Goal: Use online tool/utility: Utilize a website feature to perform a specific function

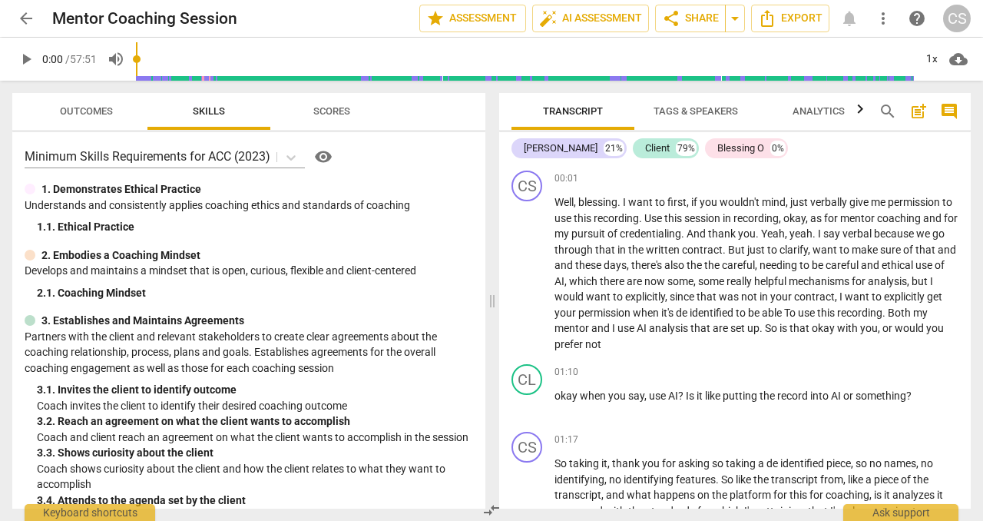
click at [816, 114] on span "Analytics" at bounding box center [819, 111] width 52 height 12
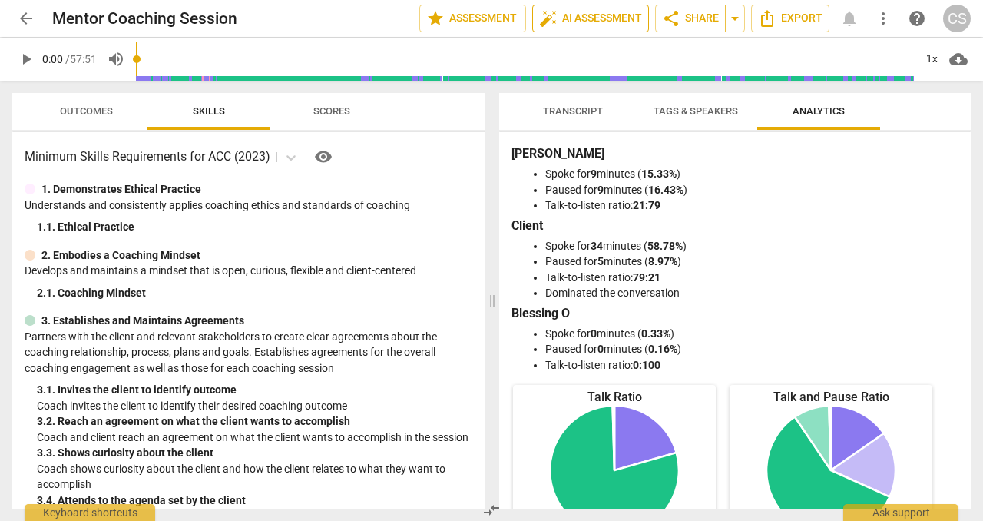
click at [592, 24] on span "auto_fix_high AI Assessment" at bounding box center [590, 18] width 103 height 18
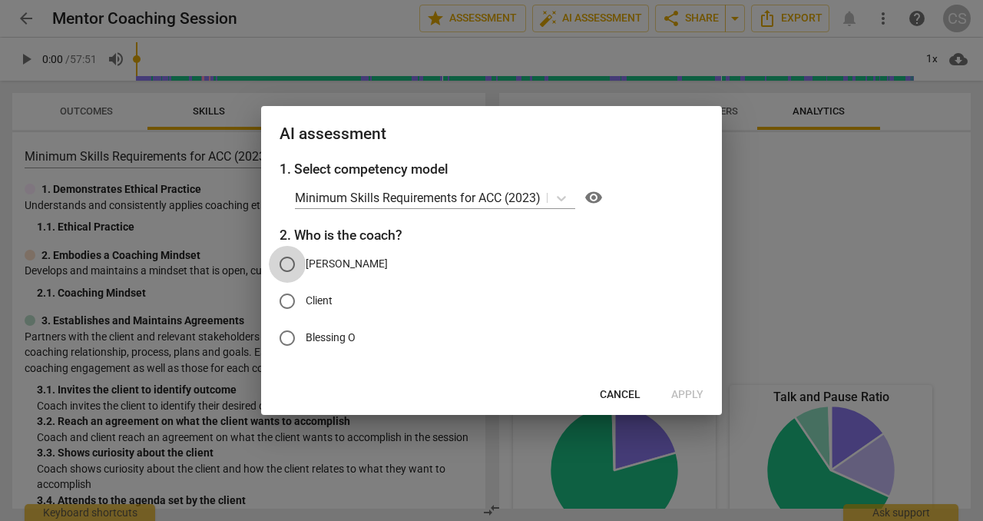
click at [293, 266] on input "[PERSON_NAME]" at bounding box center [287, 264] width 37 height 37
radio input "true"
click at [688, 395] on span "Apply" at bounding box center [687, 394] width 32 height 15
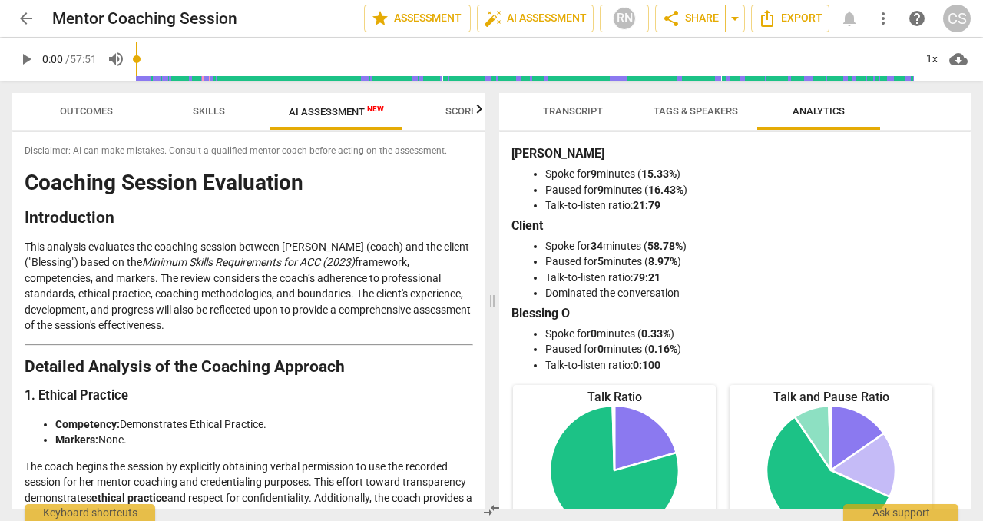
click at [465, 108] on span "Scores" at bounding box center [463, 111] width 37 height 12
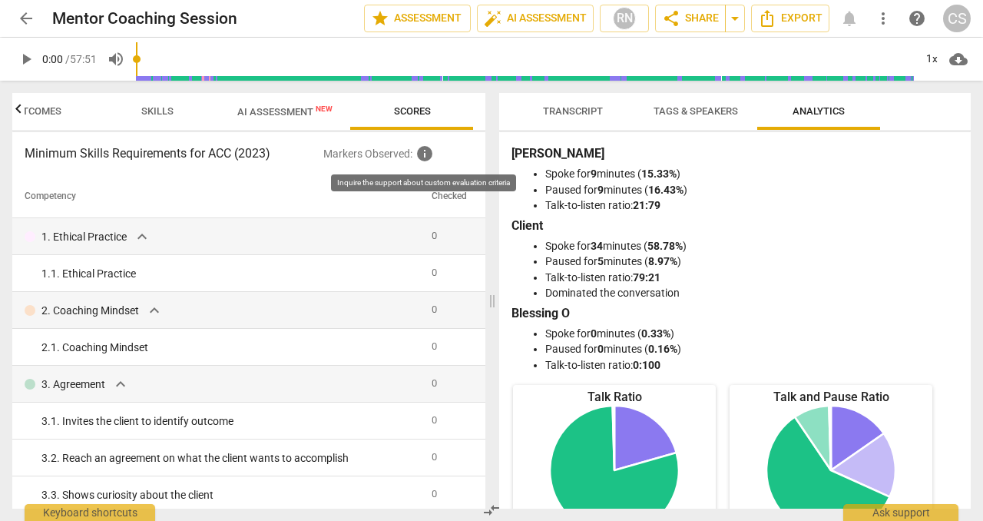
click at [428, 157] on span "info" at bounding box center [425, 153] width 18 height 18
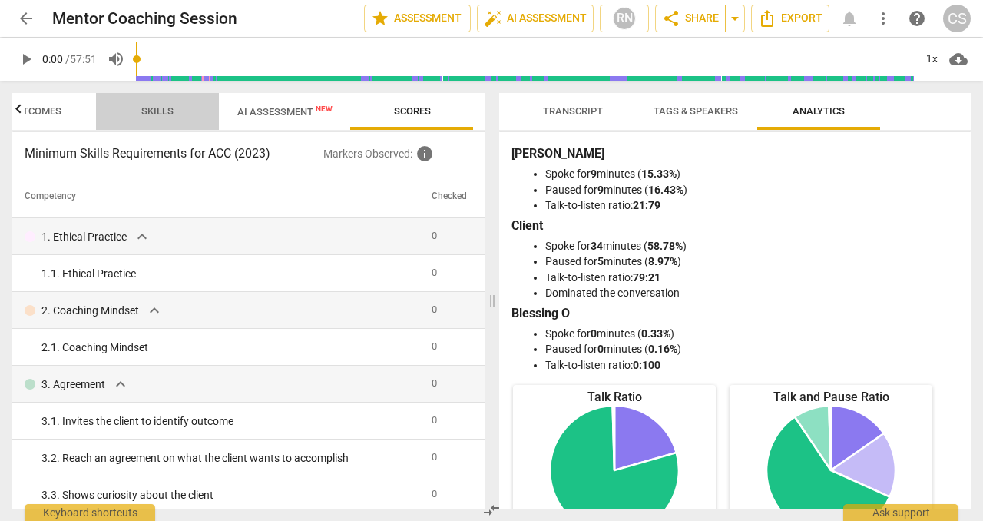
click at [150, 108] on span "Skills" at bounding box center [157, 111] width 32 height 12
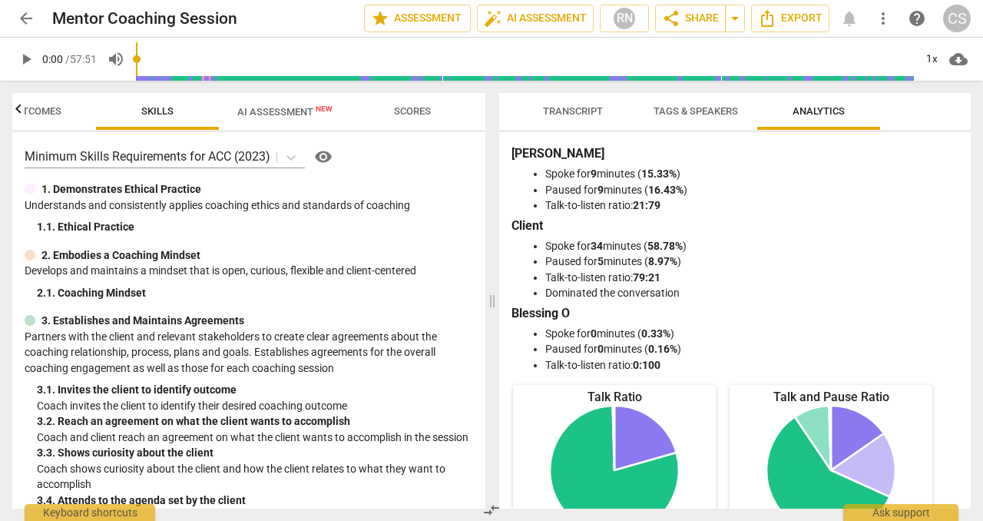
click at [60, 113] on span "Outcomes" at bounding box center [34, 111] width 53 height 12
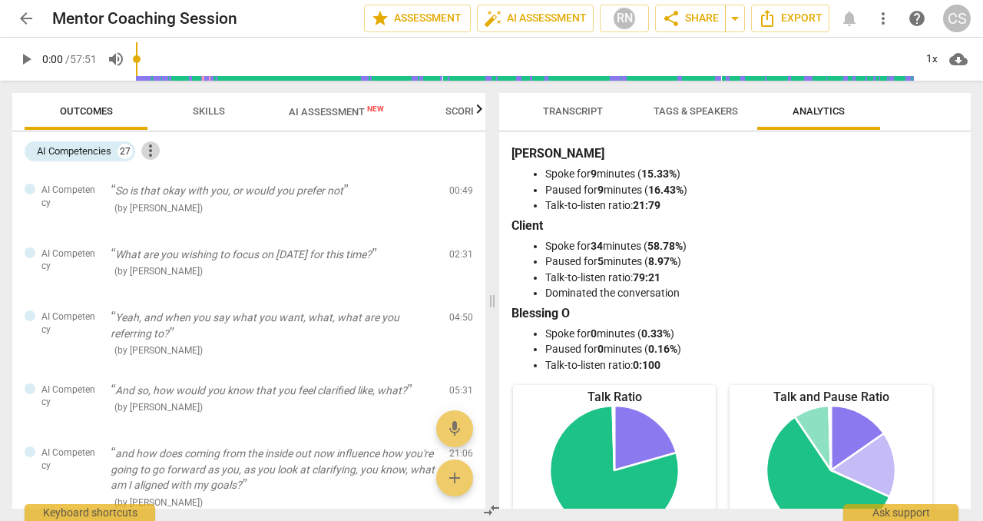
click at [154, 151] on span "more_vert" at bounding box center [150, 150] width 18 height 18
click at [96, 150] on div at bounding box center [491, 260] width 983 height 521
click at [461, 113] on span "Scores" at bounding box center [463, 111] width 37 height 12
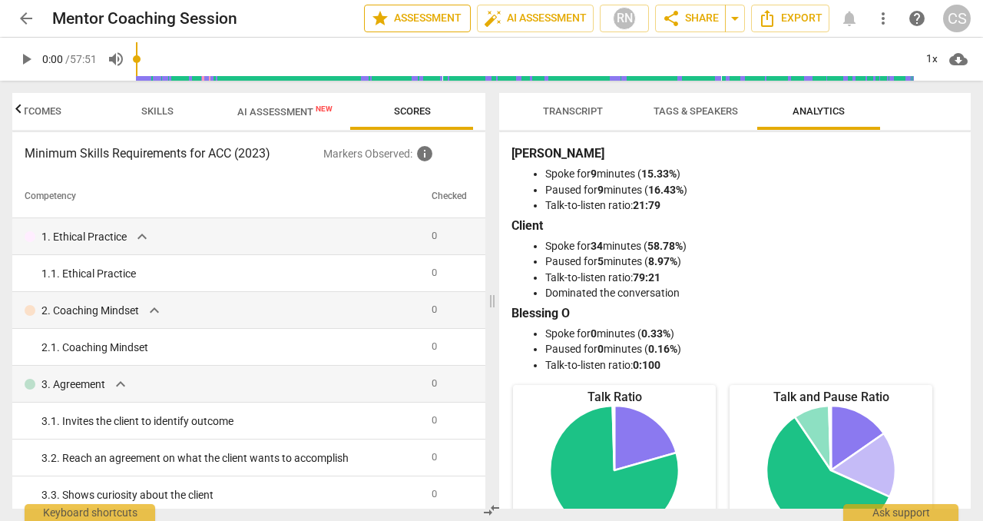
click at [432, 18] on span "star Assessment" at bounding box center [417, 18] width 93 height 18
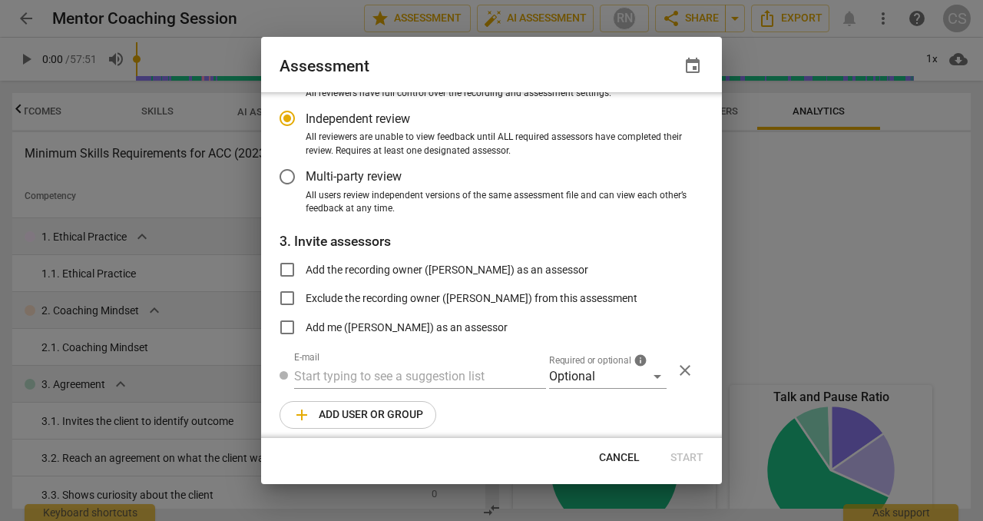
scroll to position [131, 0]
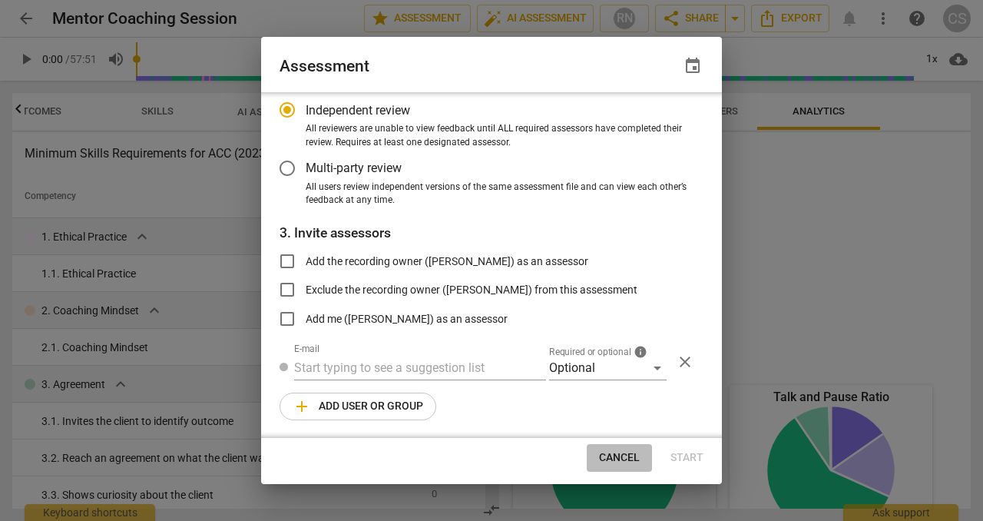
click at [615, 455] on span "Cancel" at bounding box center [619, 457] width 41 height 15
radio input "false"
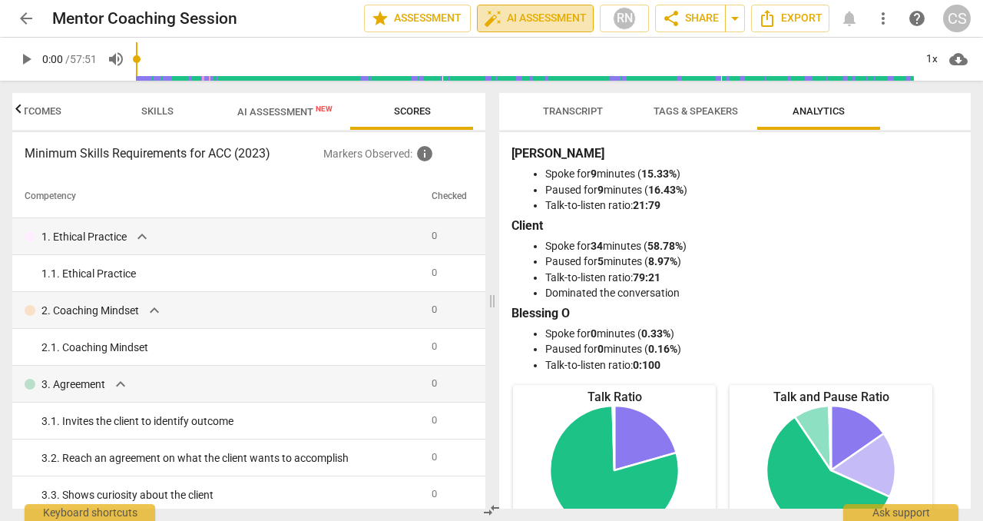
click at [546, 24] on span "auto_fix_high AI Assessment" at bounding box center [535, 18] width 103 height 18
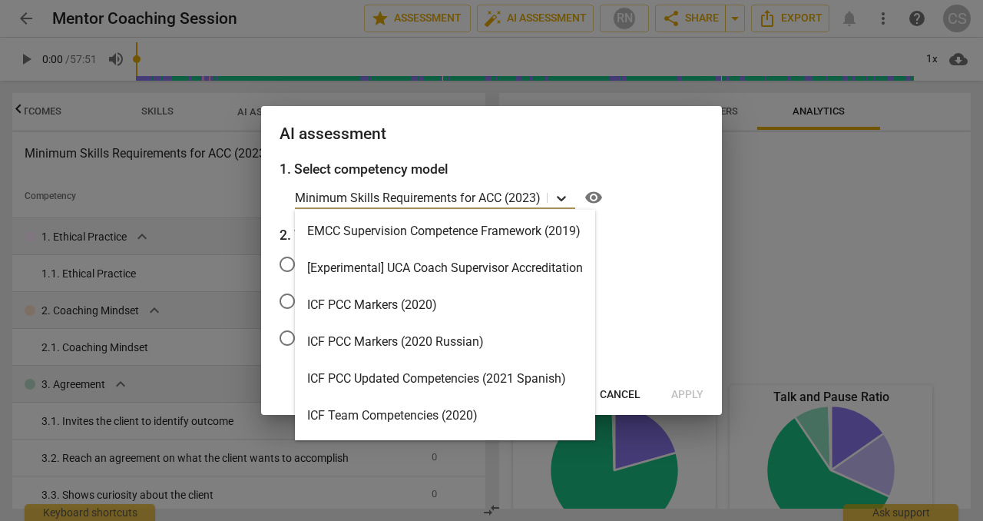
click at [565, 195] on icon at bounding box center [561, 197] width 15 height 15
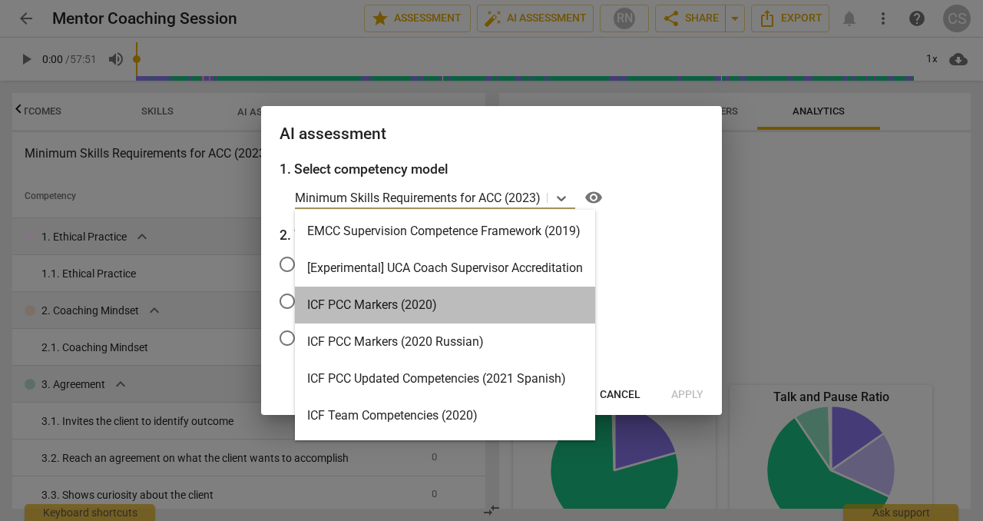
click at [428, 298] on div "ICF PCC Markers (2020)" at bounding box center [445, 304] width 300 height 37
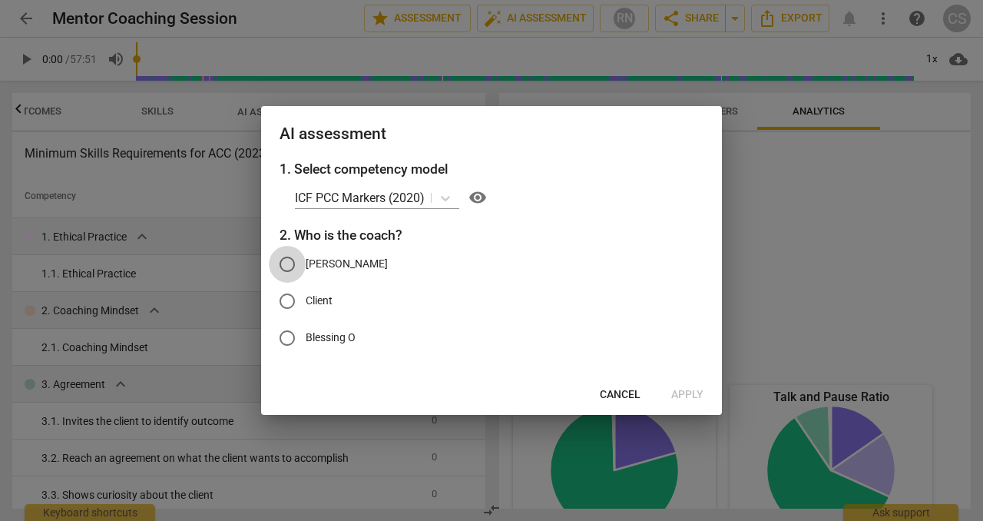
click at [288, 267] on input "[PERSON_NAME]" at bounding box center [287, 264] width 37 height 37
radio input "true"
click at [680, 394] on span "Apply" at bounding box center [687, 394] width 32 height 15
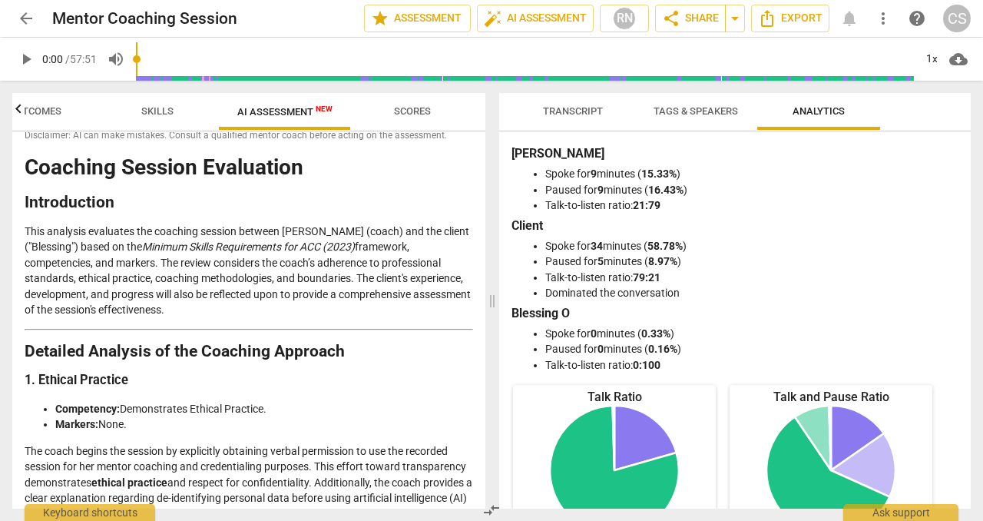
scroll to position [0, 0]
